Goal: Information Seeking & Learning: Learn about a topic

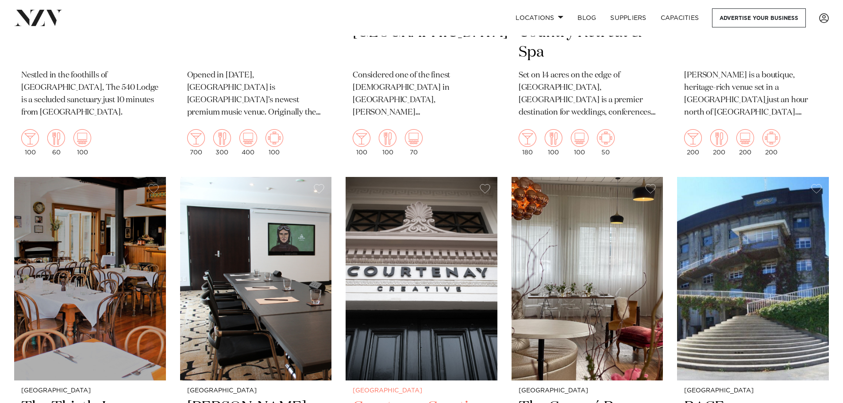
scroll to position [1473, 0]
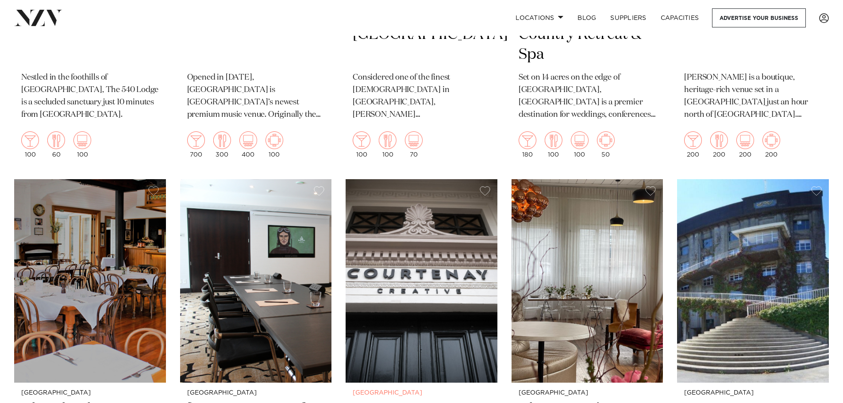
click at [448, 280] on img at bounding box center [422, 281] width 152 height 204
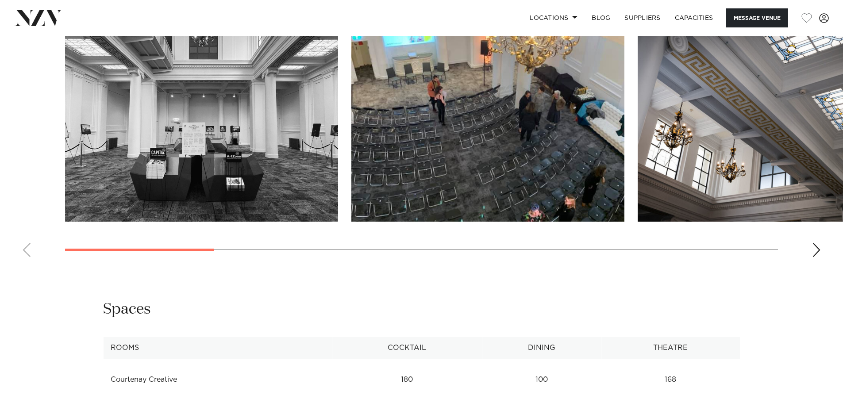
scroll to position [841, 0]
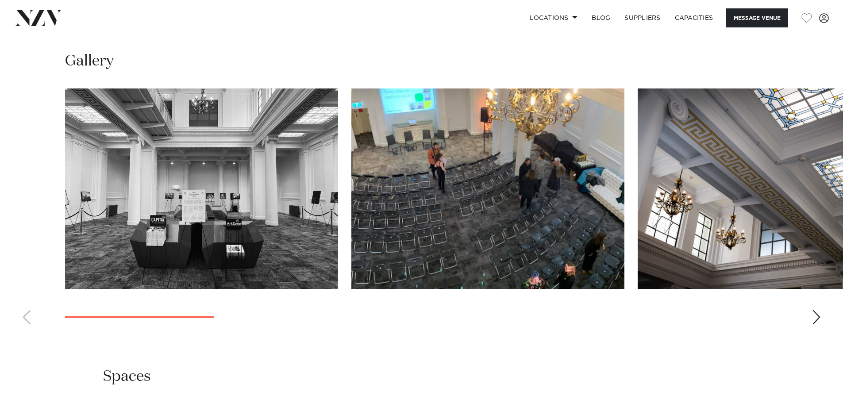
click at [817, 318] on div "Next slide" at bounding box center [816, 317] width 9 height 14
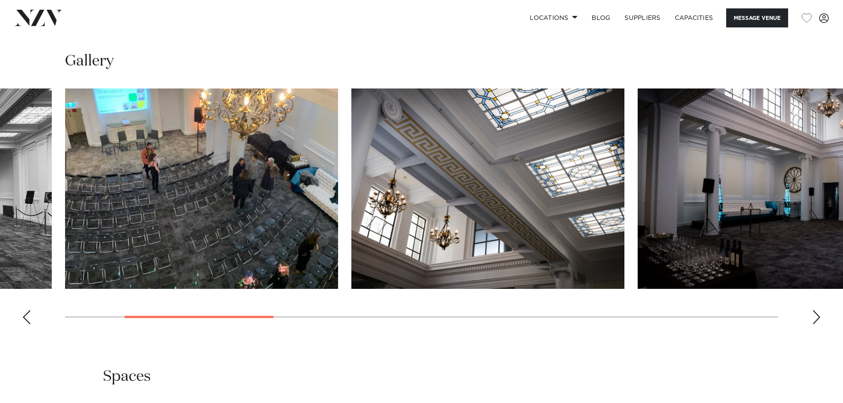
click at [817, 318] on div "Next slide" at bounding box center [816, 317] width 9 height 14
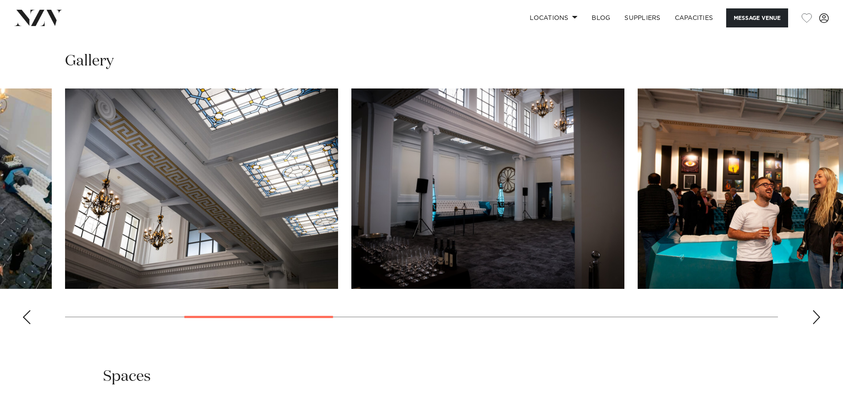
click at [817, 318] on div "Next slide" at bounding box center [816, 317] width 9 height 14
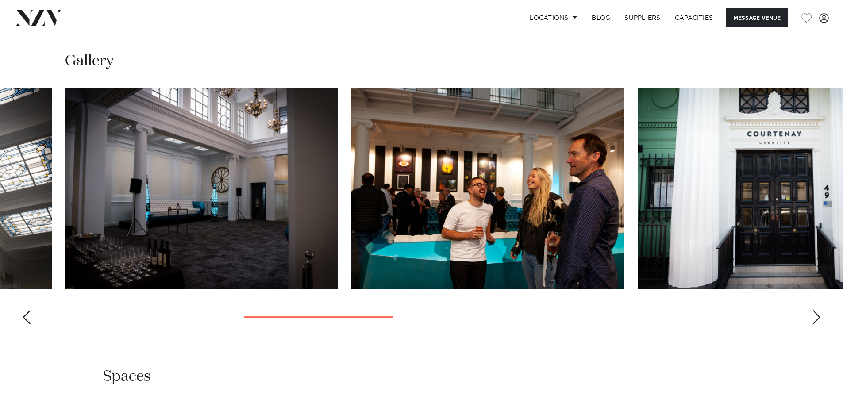
click at [817, 318] on div "Next slide" at bounding box center [816, 317] width 9 height 14
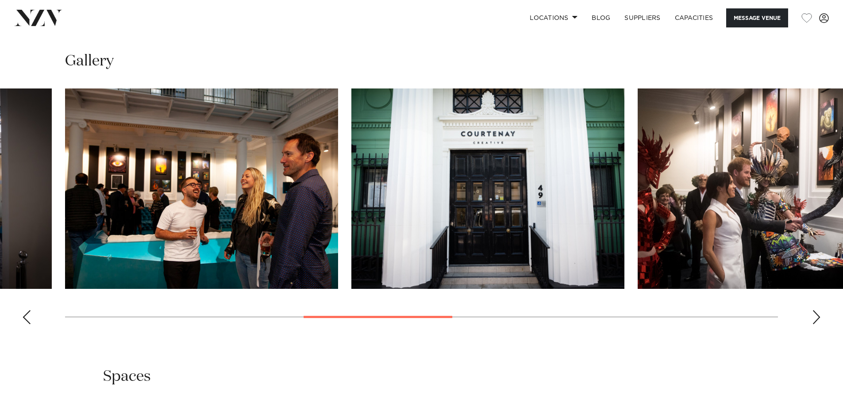
click at [817, 318] on div "Next slide" at bounding box center [816, 317] width 9 height 14
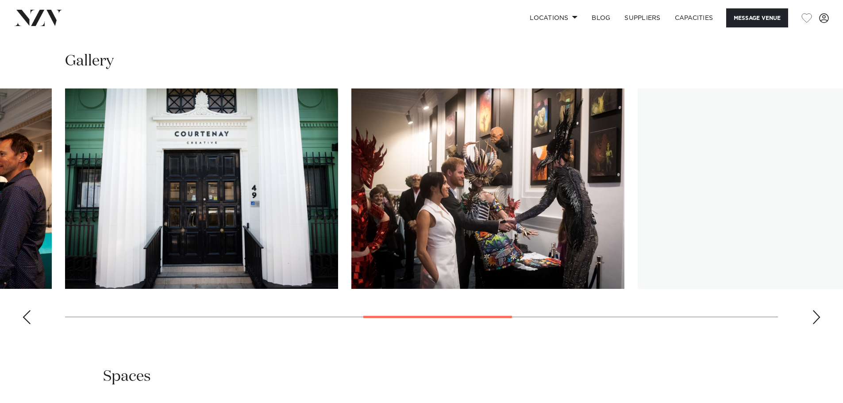
click at [817, 318] on div "Next slide" at bounding box center [816, 317] width 9 height 14
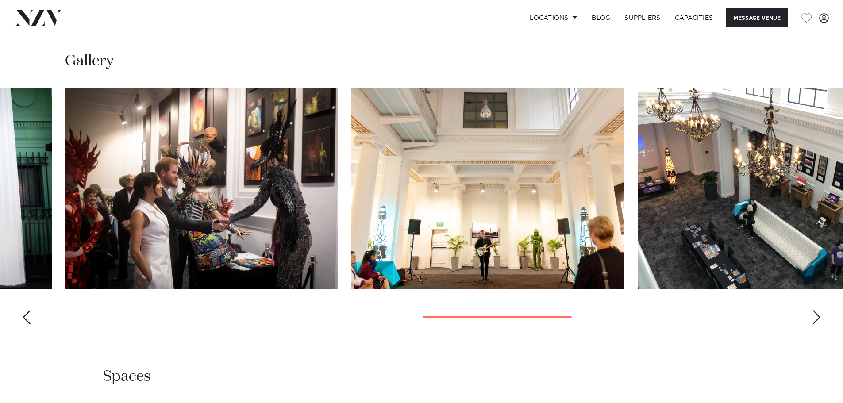
click at [817, 318] on div "Next slide" at bounding box center [816, 317] width 9 height 14
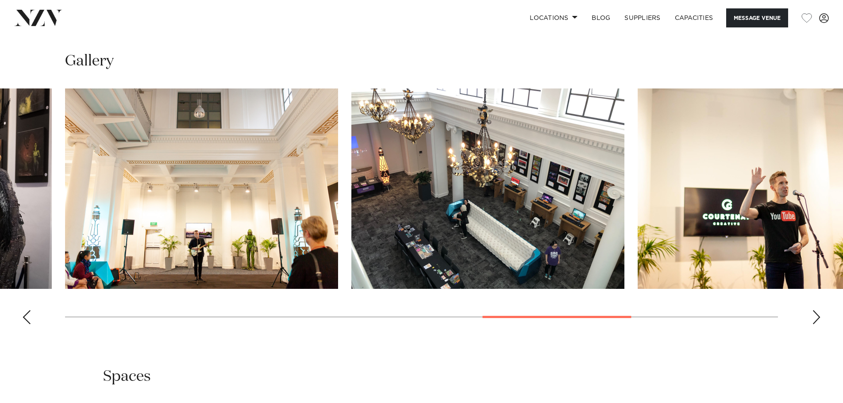
click at [817, 318] on div "Next slide" at bounding box center [816, 317] width 9 height 14
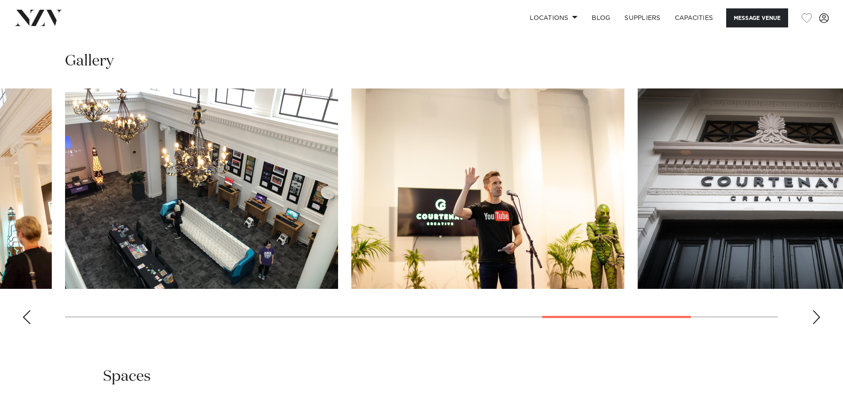
click at [817, 318] on div "Next slide" at bounding box center [816, 317] width 9 height 14
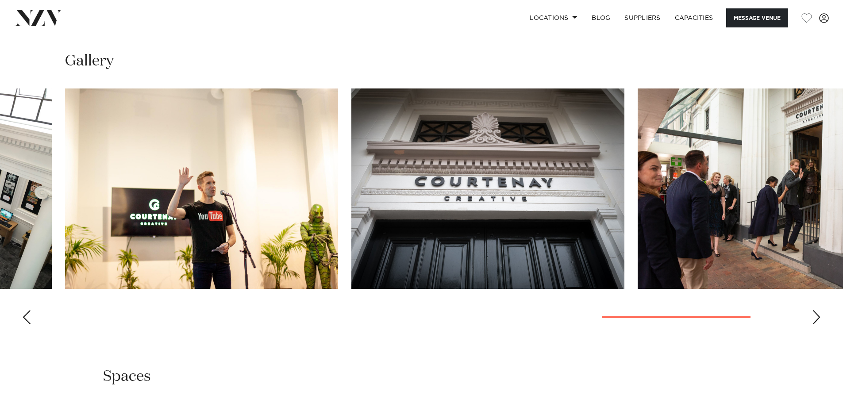
click at [815, 317] on div "Next slide" at bounding box center [816, 317] width 9 height 14
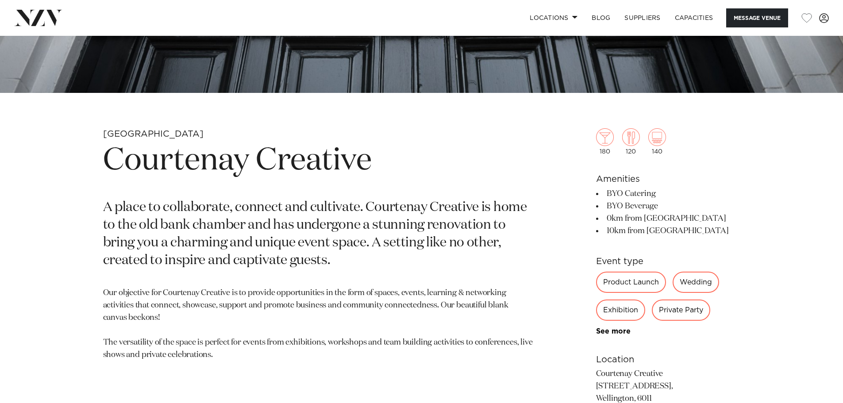
scroll to position [62, 0]
